Goal: Task Accomplishment & Management: Use online tool/utility

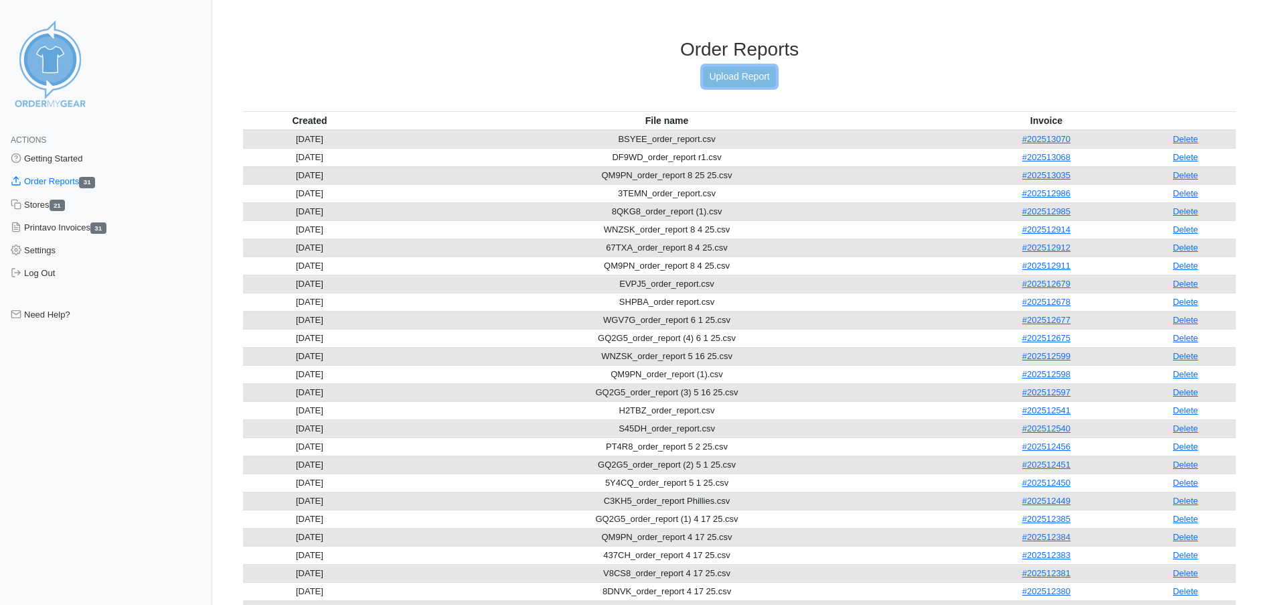
click at [746, 76] on link "Upload Report" at bounding box center [739, 76] width 72 height 21
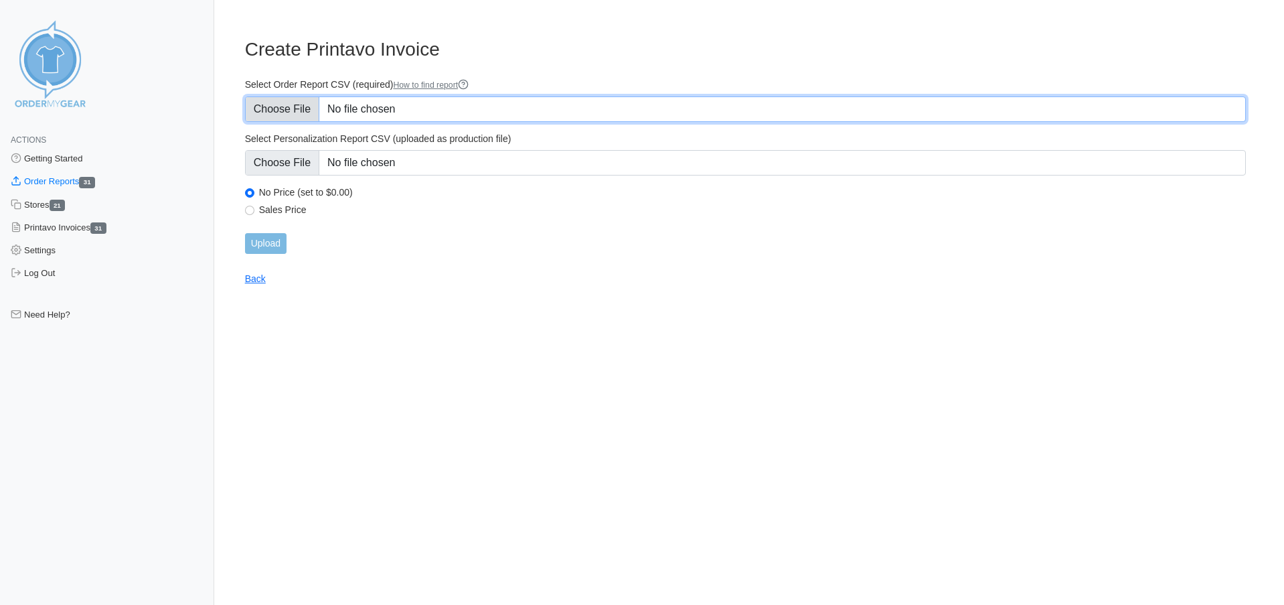
click at [296, 106] on input "Select Order Report CSV (required) How to find report" at bounding box center [745, 108] width 1001 height 25
type input "C:\fakepath\3YHMD_order_report9 2 25.csv"
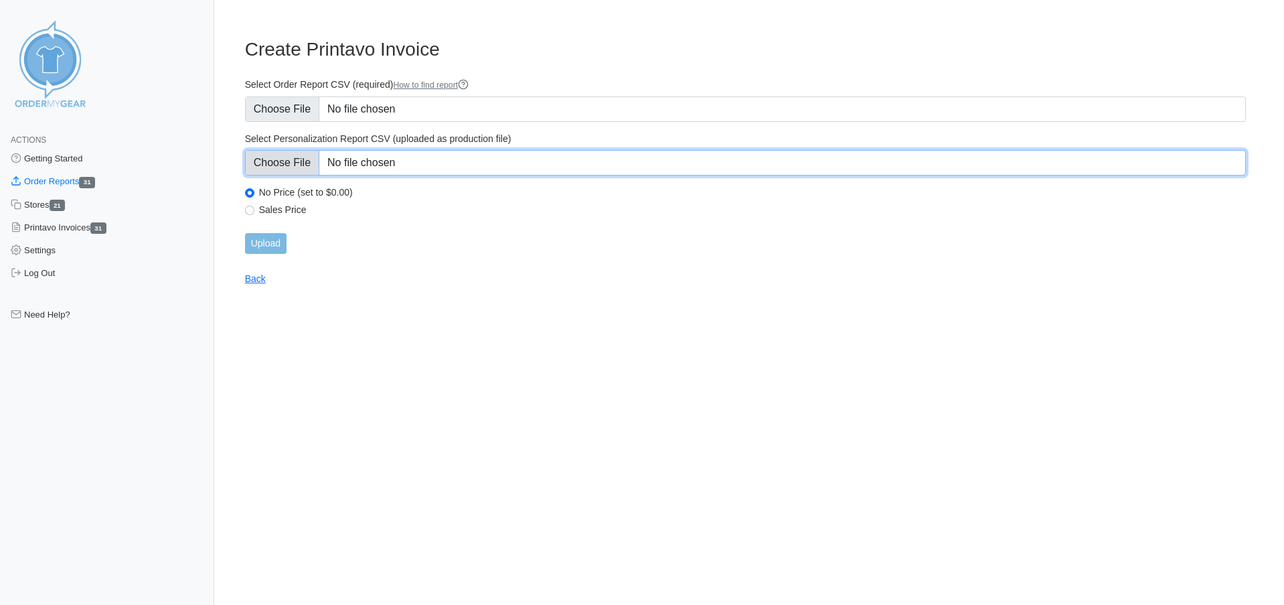
click at [304, 153] on input "Select Personalization Report CSV (uploaded as production file)" at bounding box center [745, 162] width 1001 height 25
type input "C:\fakepath\8QKG8_personalization_report.csv"
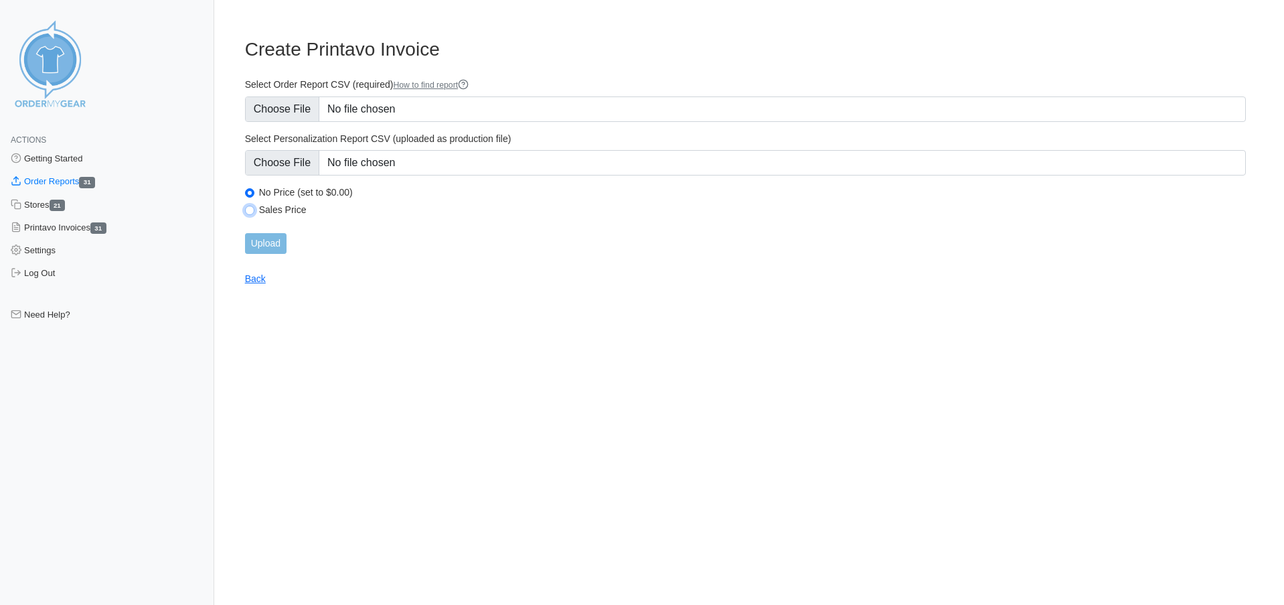
click at [253, 212] on input "Sales Price" at bounding box center [249, 210] width 9 height 9
radio input "true"
click at [272, 247] on input "Upload" at bounding box center [266, 243] width 42 height 21
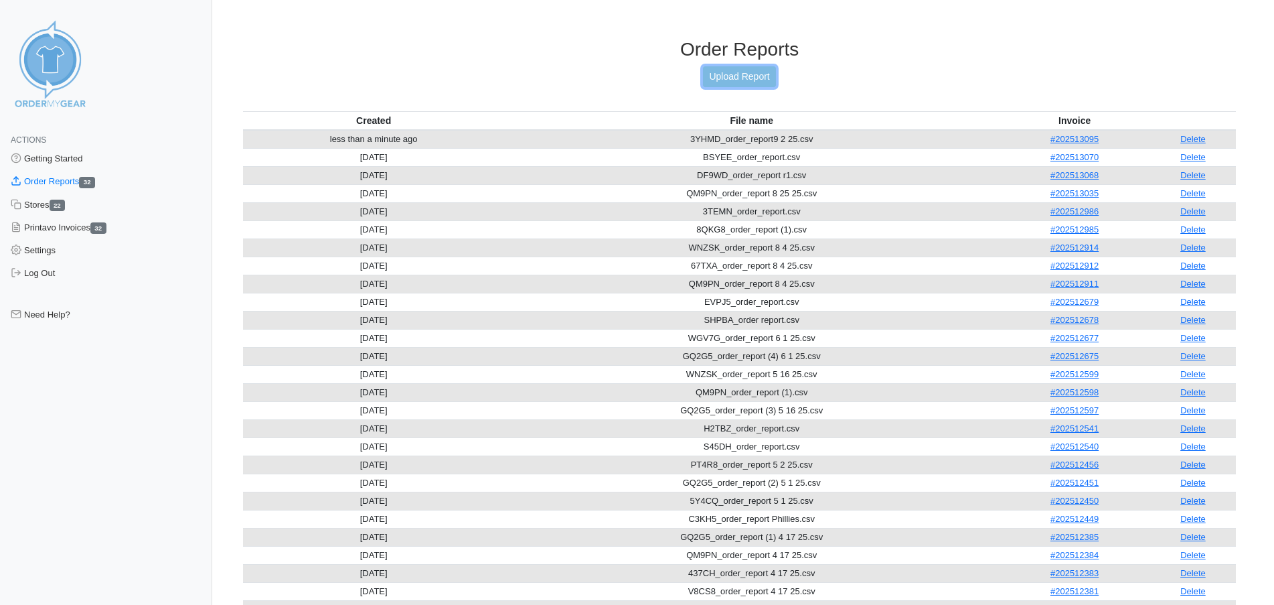
click at [752, 77] on link "Upload Report" at bounding box center [739, 76] width 72 height 21
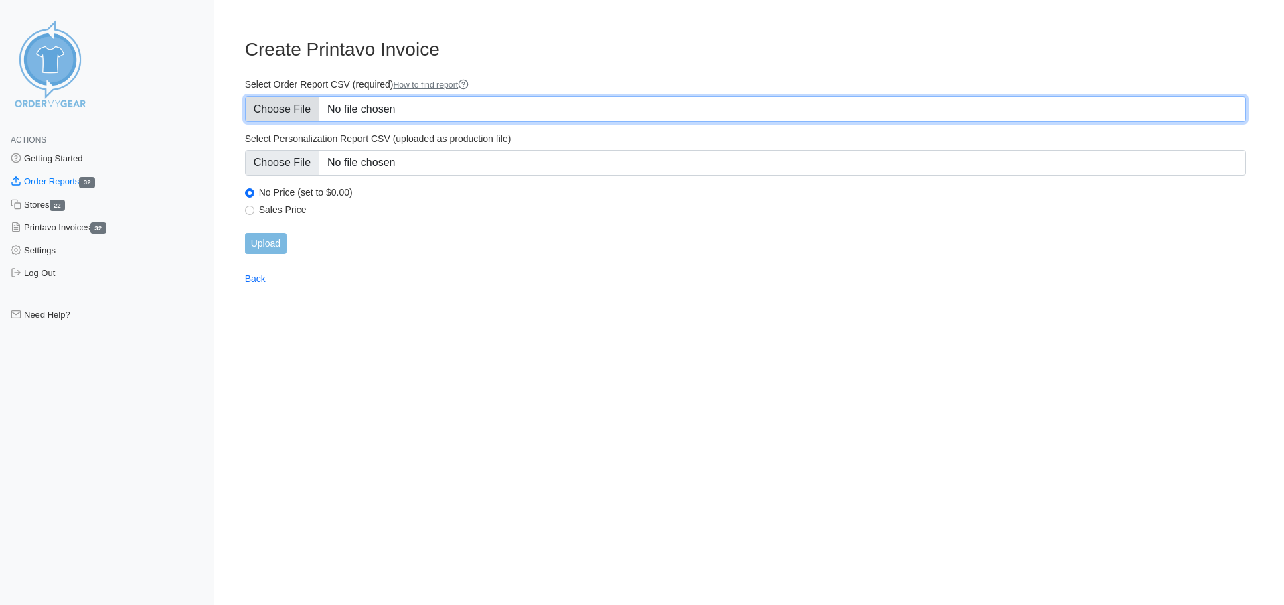
click at [304, 106] on input "Select Order Report CSV (required) How to find report" at bounding box center [745, 108] width 1001 height 25
type input "C:\fakepath\5A6X8_order_report 9 2 25.csv"
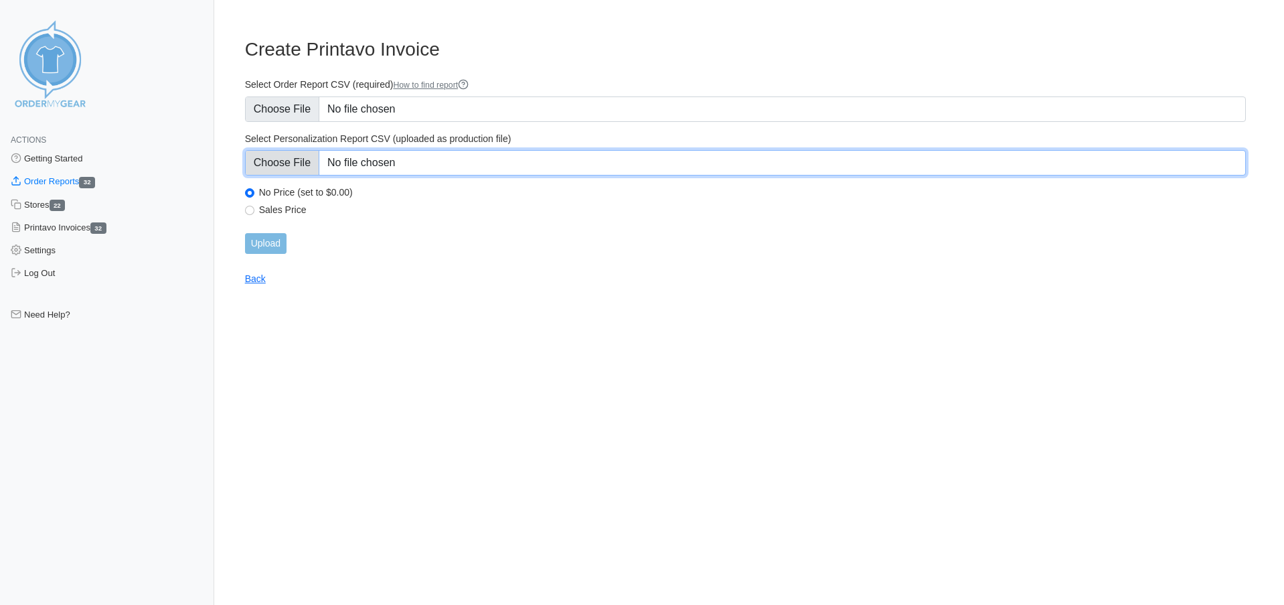
click at [300, 163] on input "Select Personalization Report CSV (uploaded as production file)" at bounding box center [745, 162] width 1001 height 25
type input "C:\fakepath\5A6X8_personalization_report.csv"
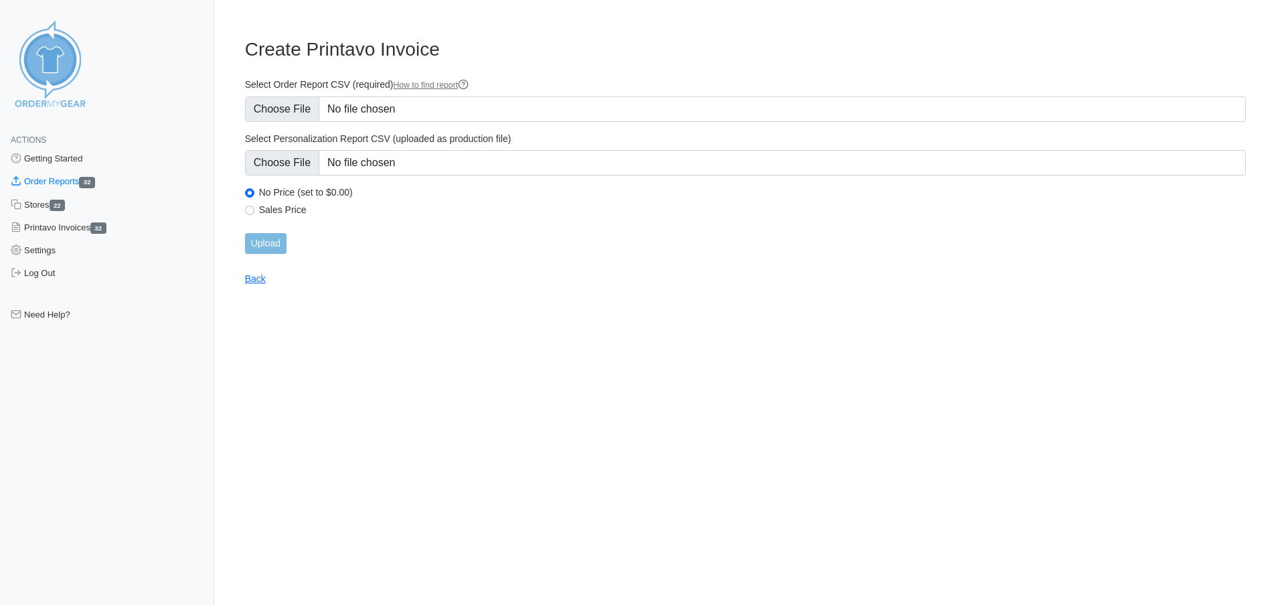
click at [264, 206] on label "Sales Price" at bounding box center [752, 210] width 987 height 12
click at [254, 206] on input "Sales Price" at bounding box center [249, 210] width 9 height 9
radio input "true"
click at [274, 244] on input "Upload" at bounding box center [266, 243] width 42 height 21
